Goal: Task Accomplishment & Management: Use online tool/utility

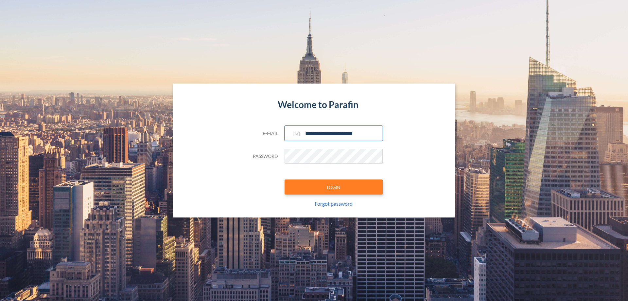
type input "**********"
click at [334, 187] on button "LOGIN" at bounding box center [334, 186] width 98 height 15
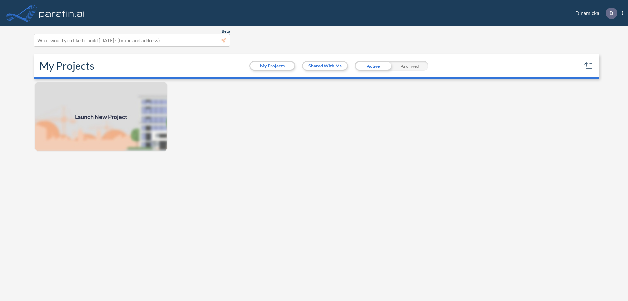
scroll to position [2, 0]
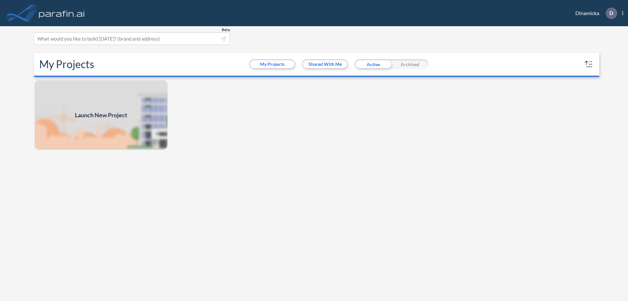
click at [101, 115] on span "Launch New Project" at bounding box center [101, 115] width 52 height 9
